Goal: Task Accomplishment & Management: Manage account settings

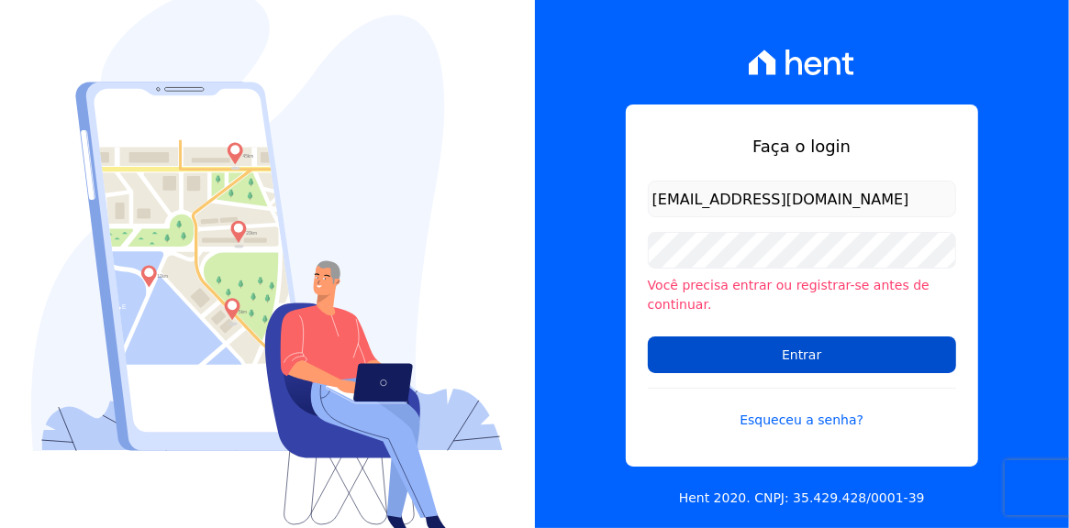
type input "[EMAIL_ADDRESS][DOMAIN_NAME]"
click at [786, 338] on input "Entrar" at bounding box center [802, 355] width 308 height 37
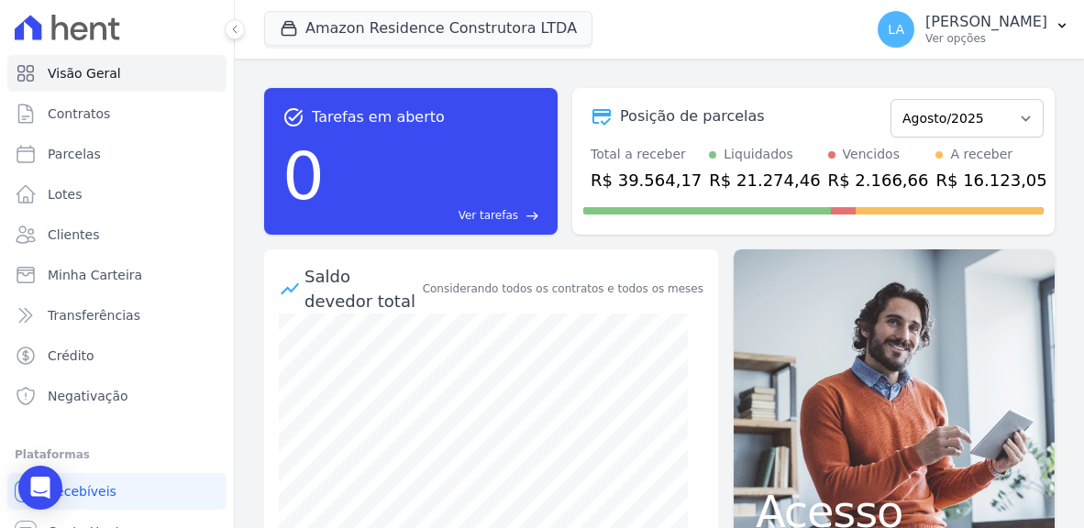
scroll to position [317, 0]
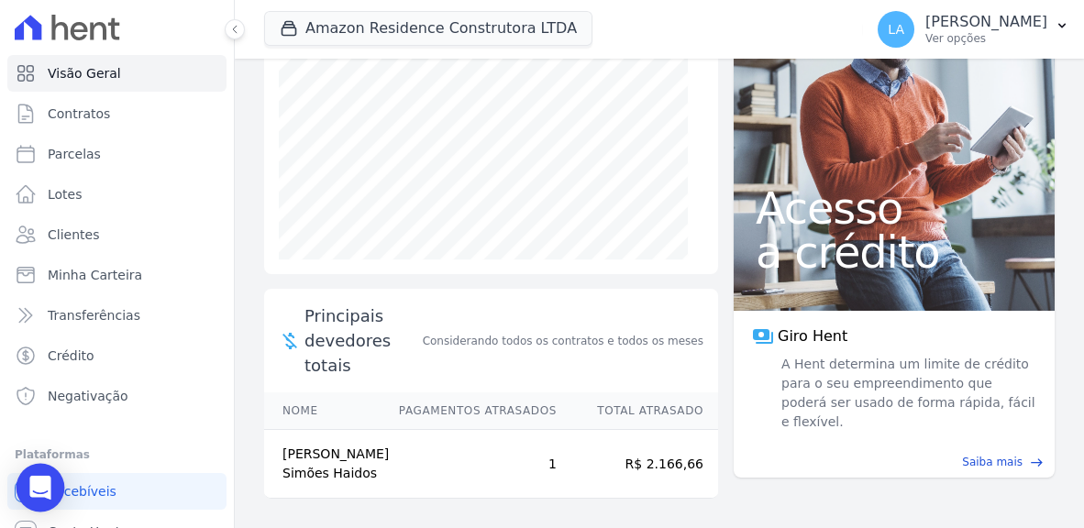
click at [42, 493] on icon "Open Intercom Messenger" at bounding box center [40, 488] width 24 height 24
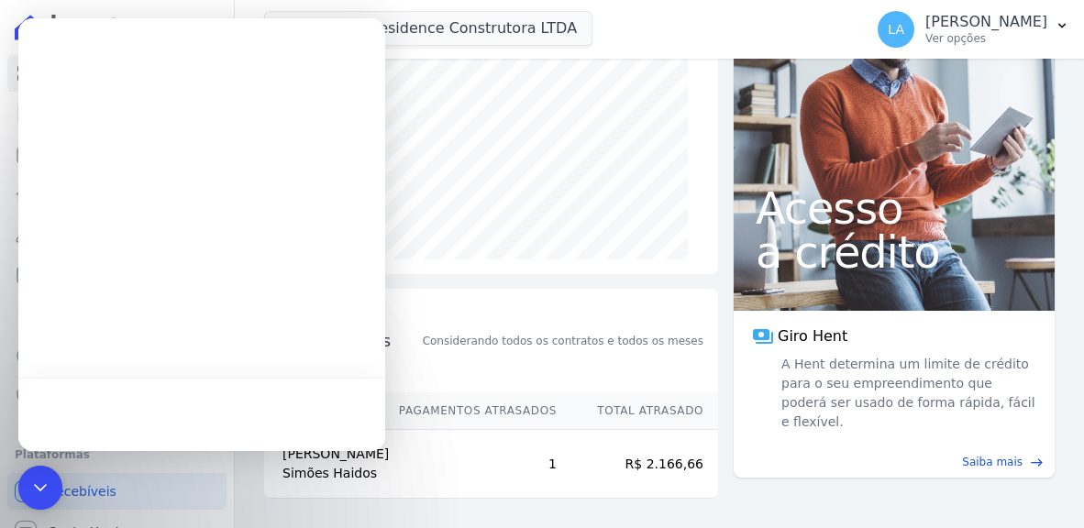
scroll to position [0, 0]
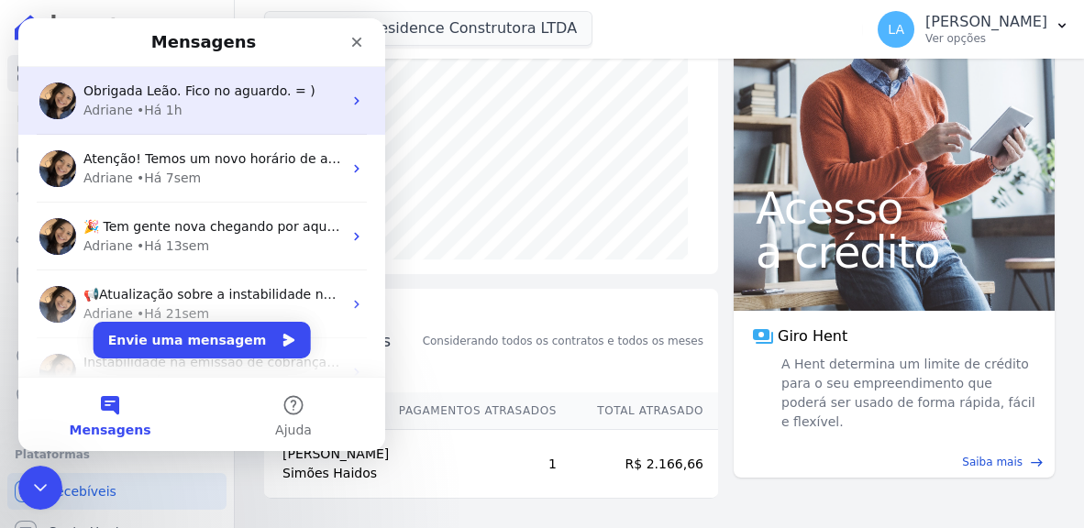
click at [350, 99] on icon "Messenger da Intercom" at bounding box center [357, 101] width 15 height 15
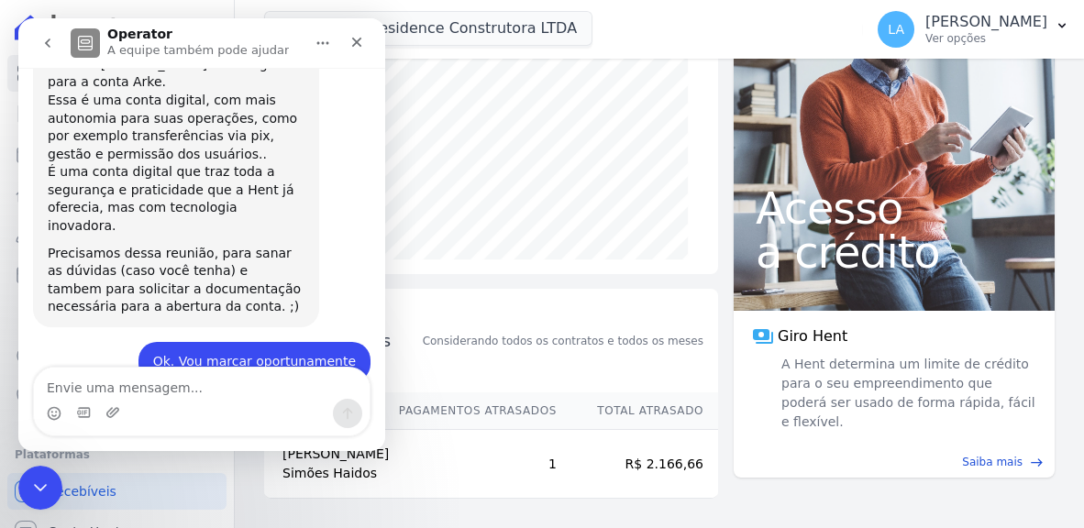
scroll to position [924, 0]
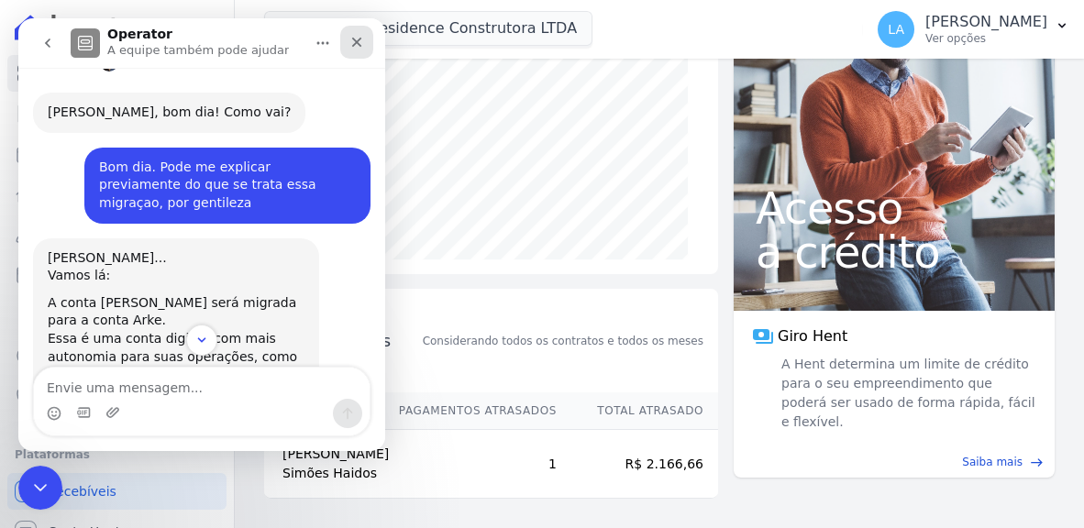
click at [353, 37] on icon "Fechar" at bounding box center [357, 42] width 15 height 15
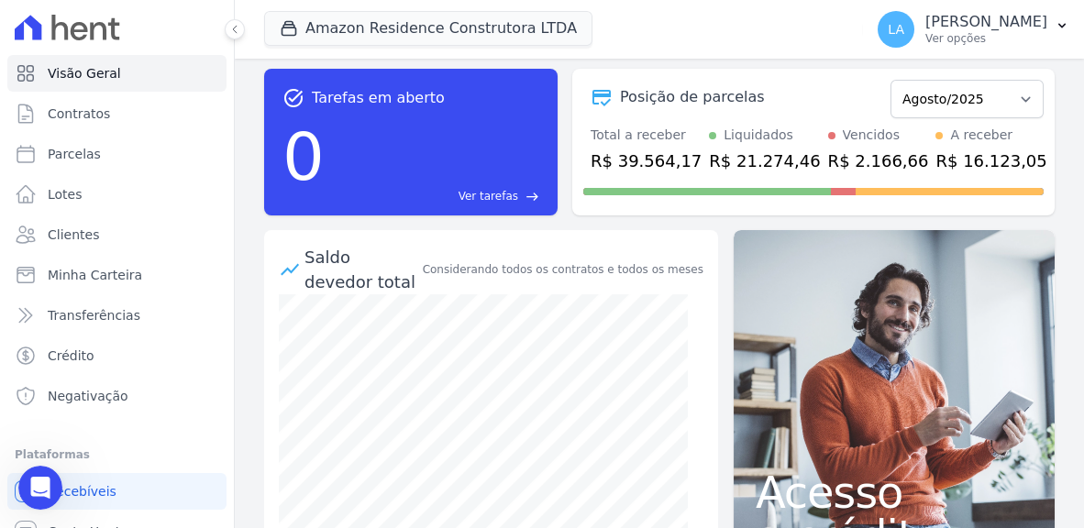
scroll to position [0, 0]
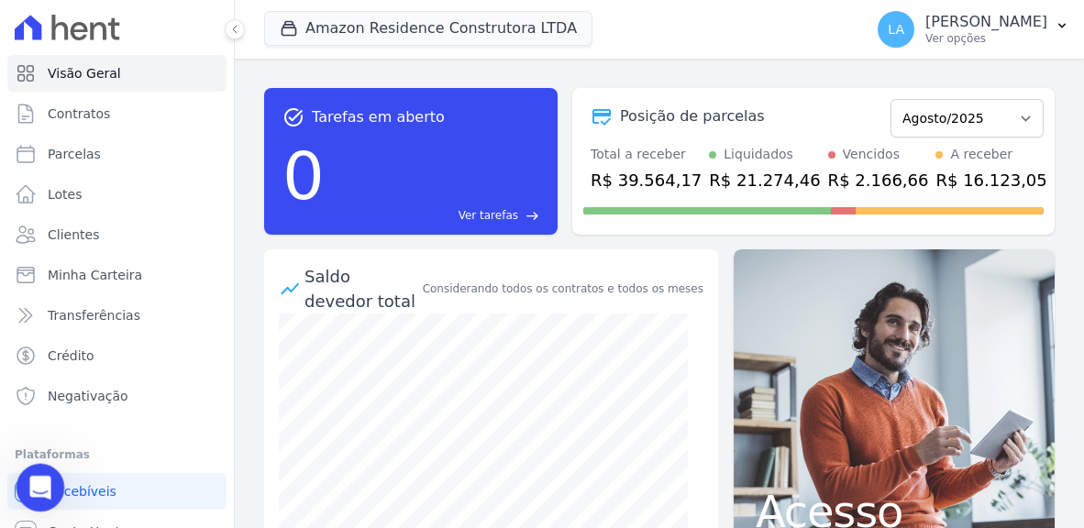
click at [41, 476] on icon "Abertura do Messenger da Intercom" at bounding box center [38, 486] width 30 height 30
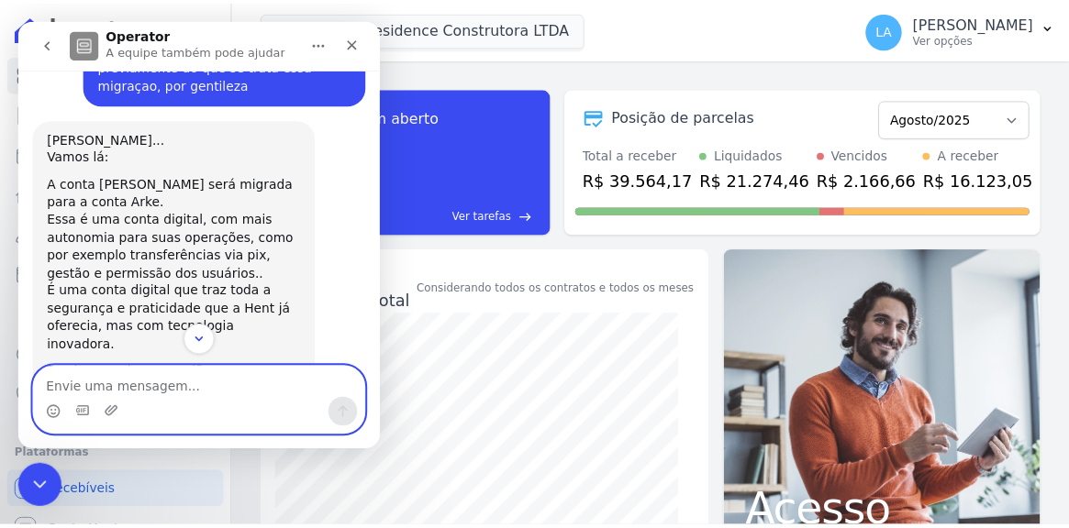
scroll to position [1162, 0]
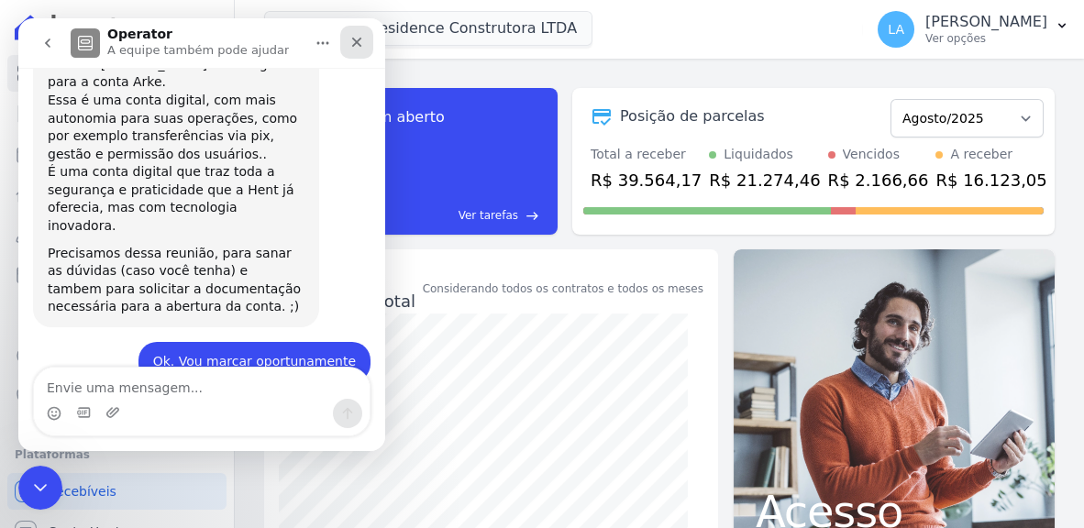
click at [353, 45] on icon "Fechar" at bounding box center [357, 42] width 15 height 15
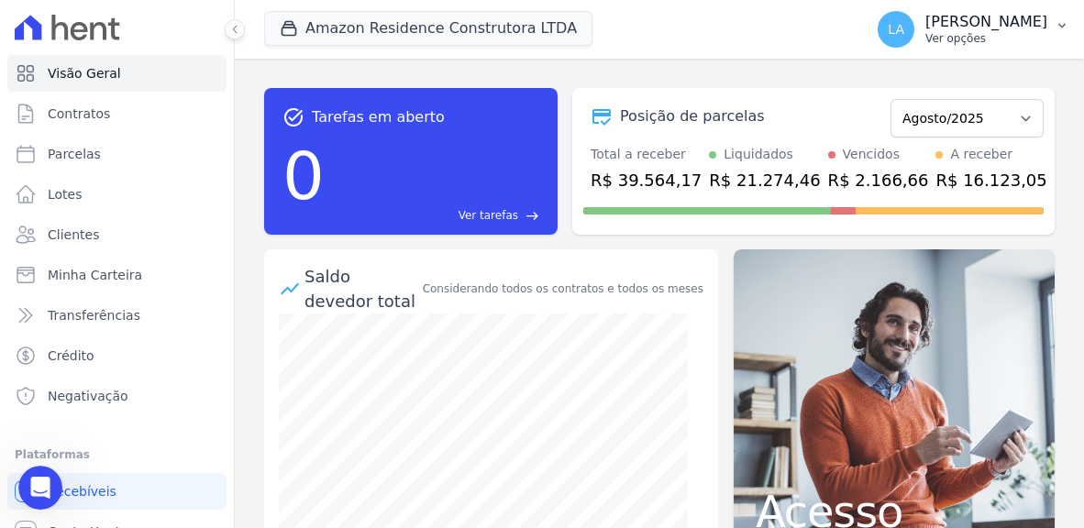
click at [1064, 23] on icon "button" at bounding box center [1062, 25] width 15 height 15
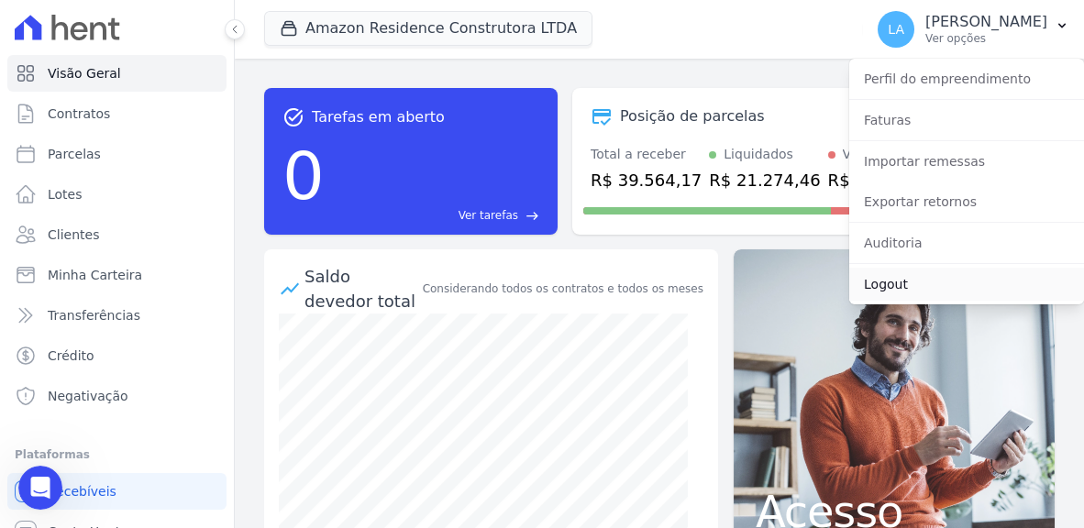
click at [899, 285] on link "Logout" at bounding box center [966, 284] width 235 height 33
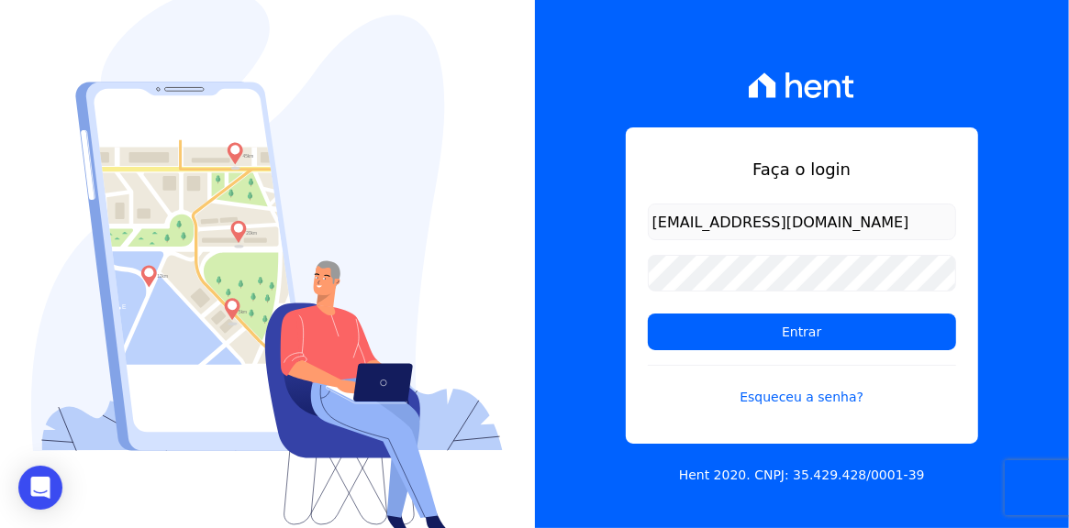
type input "[EMAIL_ADDRESS][DOMAIN_NAME]"
